Goal: Task Accomplishment & Management: Use online tool/utility

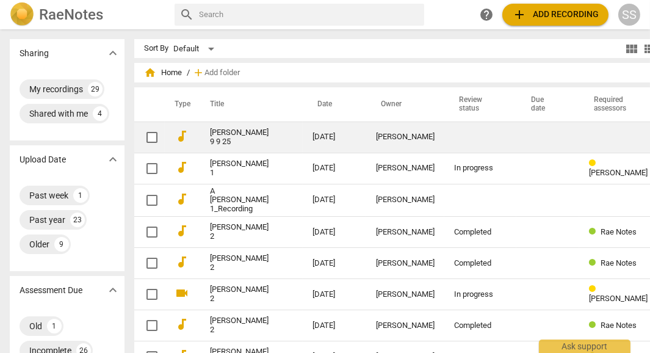
click at [210, 135] on link "[PERSON_NAME] 9 9 25" at bounding box center [239, 137] width 59 height 18
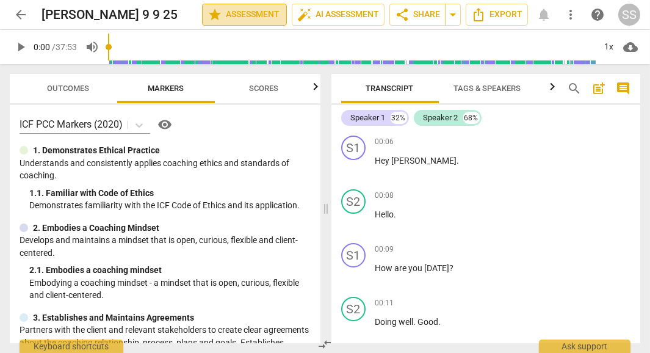
click at [264, 17] on span "star Assessment" at bounding box center [245, 14] width 74 height 15
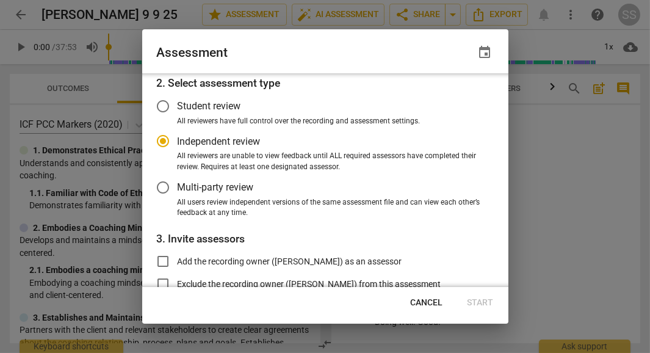
scroll to position [60, 0]
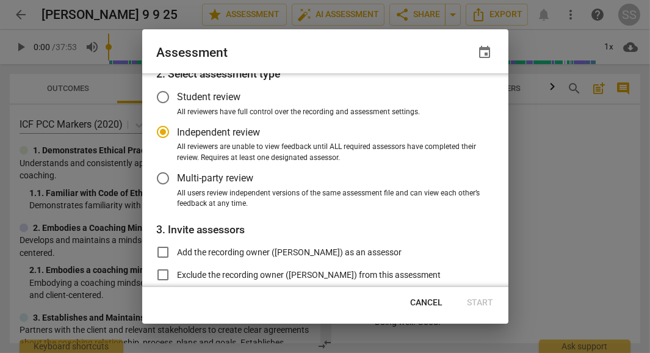
radio input "false"
click at [160, 103] on input "Student review" at bounding box center [162, 96] width 29 height 29
radio input "false"
click at [157, 134] on input "Independent review" at bounding box center [162, 131] width 29 height 29
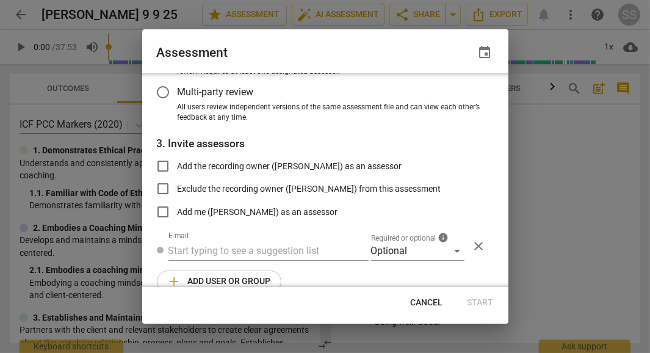
scroll to position [165, 0]
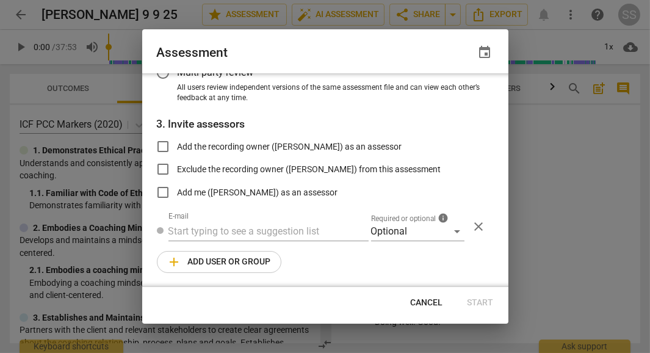
radio input "false"
click at [157, 148] on input "Add the recording owner ([PERSON_NAME]) as an assessor" at bounding box center [162, 146] width 29 height 29
checkbox input "true"
radio input "false"
click at [165, 149] on input "Add the recording owner ([PERSON_NAME]) as an assessor" at bounding box center [162, 146] width 29 height 29
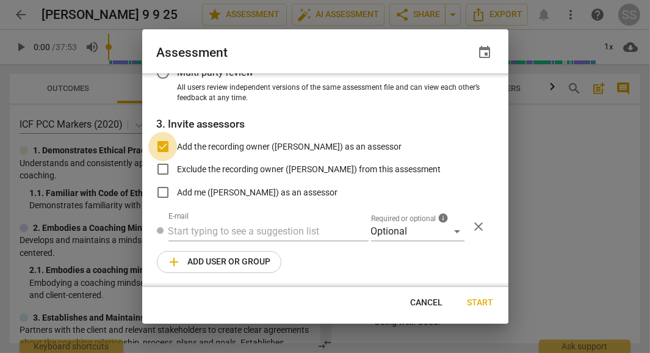
checkbox input "false"
radio input "false"
click at [164, 195] on input "Add me ([PERSON_NAME]) as an assessor" at bounding box center [162, 192] width 29 height 29
checkbox input "true"
radio input "false"
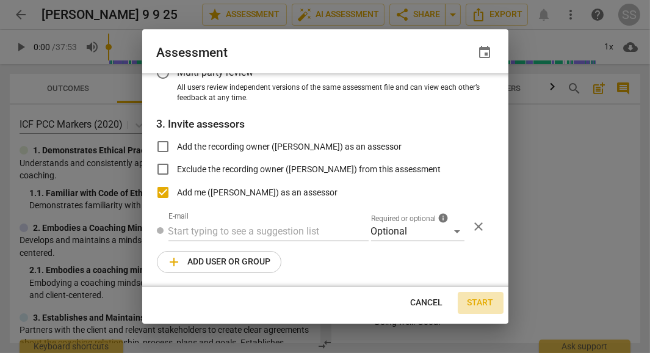
click at [477, 301] on span "Start" at bounding box center [481, 303] width 26 height 12
